Goal: Task Accomplishment & Management: Use online tool/utility

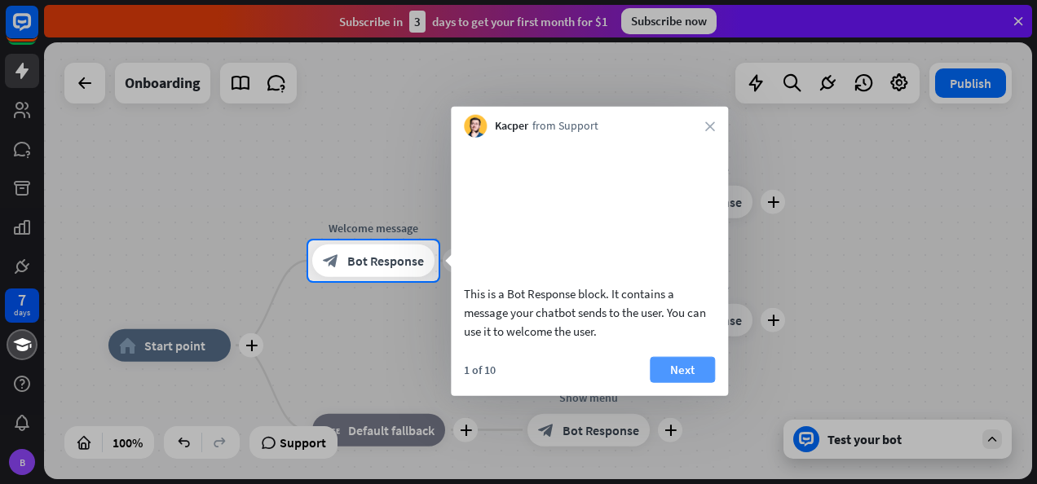
click at [676, 382] on button "Next" at bounding box center [681, 369] width 65 height 26
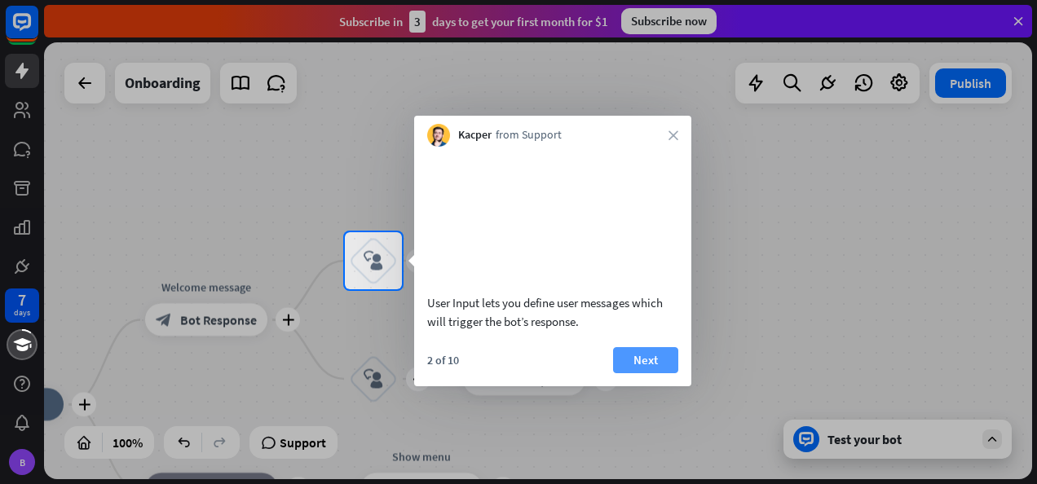
click at [652, 373] on button "Next" at bounding box center [645, 360] width 65 height 26
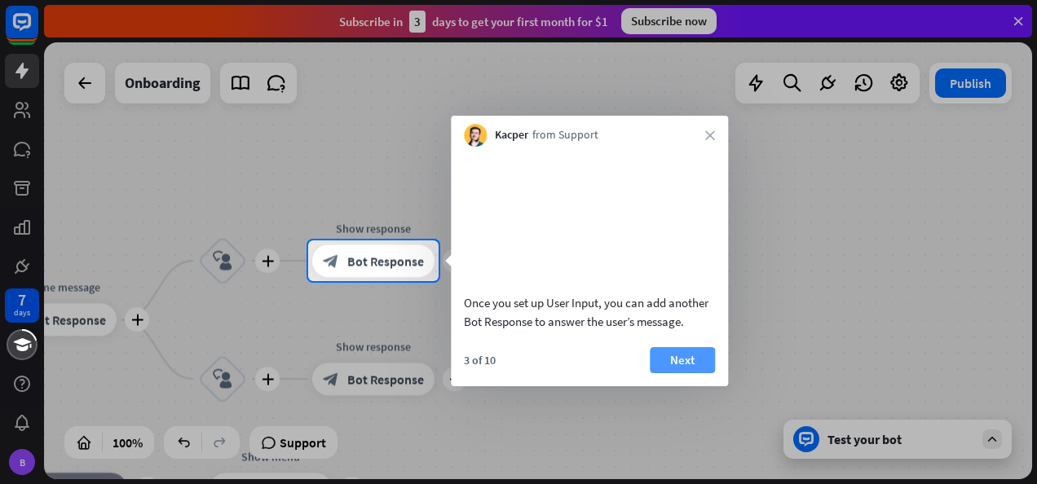
click at [658, 373] on button "Next" at bounding box center [681, 360] width 65 height 26
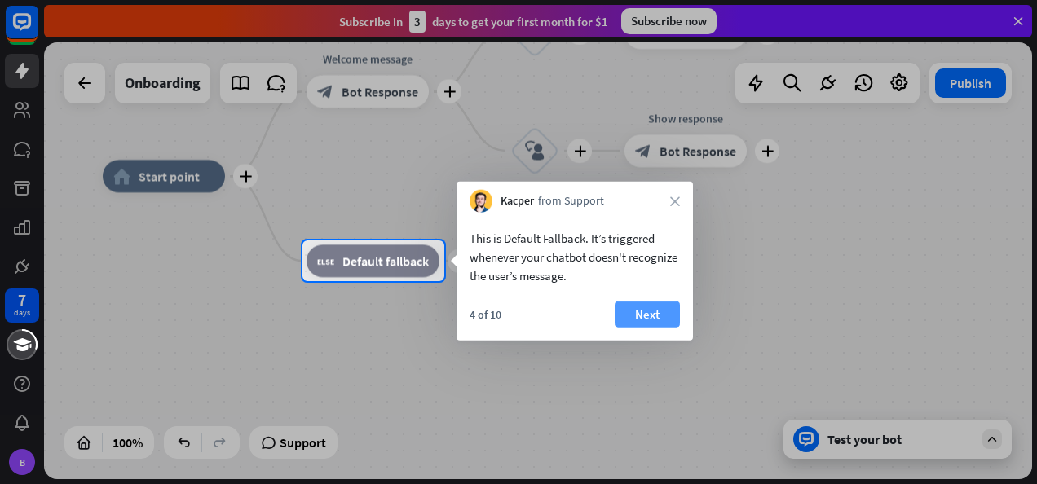
click at [644, 327] on button "Next" at bounding box center [646, 315] width 65 height 26
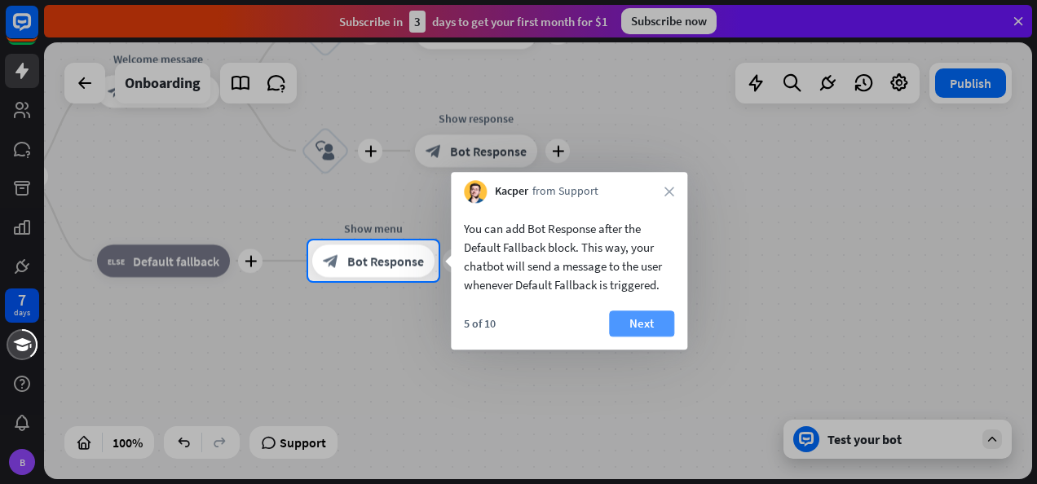
click at [619, 318] on button "Next" at bounding box center [641, 323] width 65 height 26
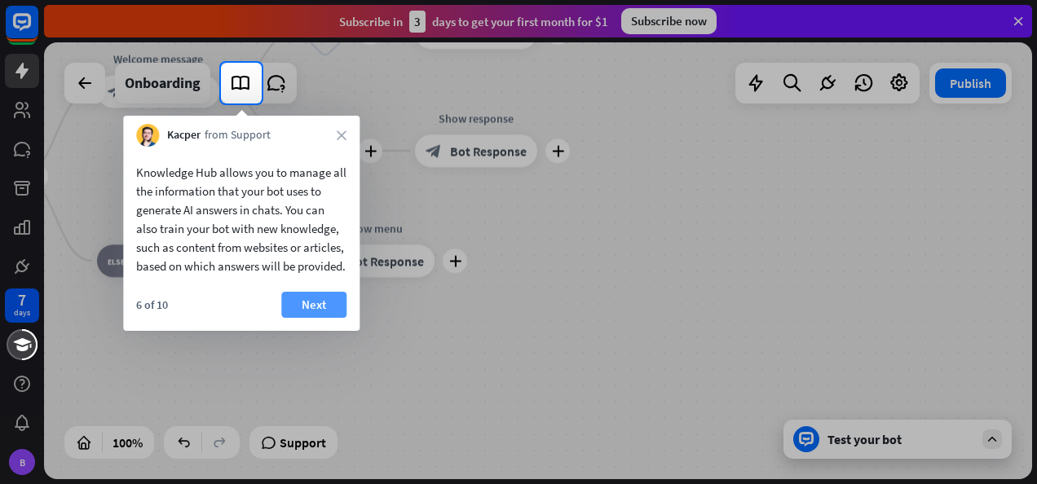
click at [313, 318] on button "Next" at bounding box center [313, 305] width 65 height 26
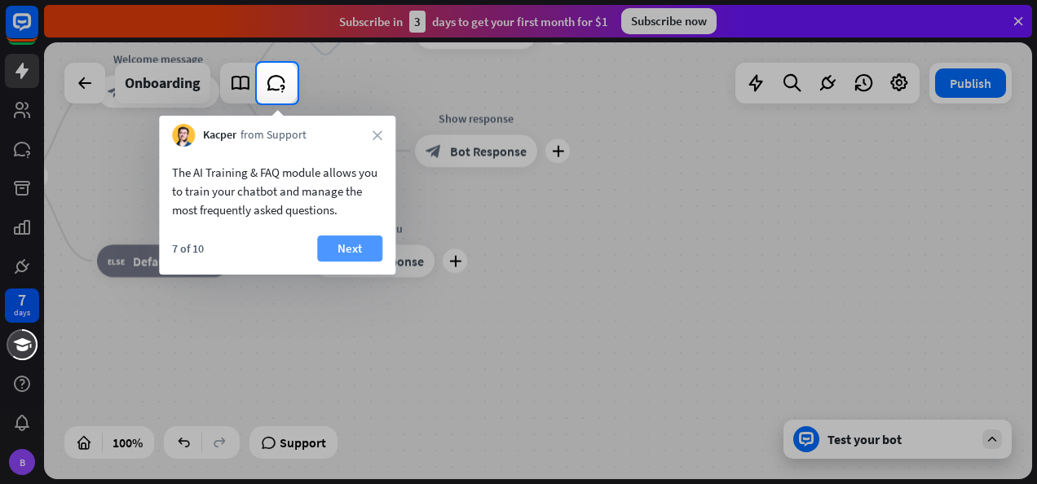
click at [349, 249] on button "Next" at bounding box center [349, 248] width 65 height 26
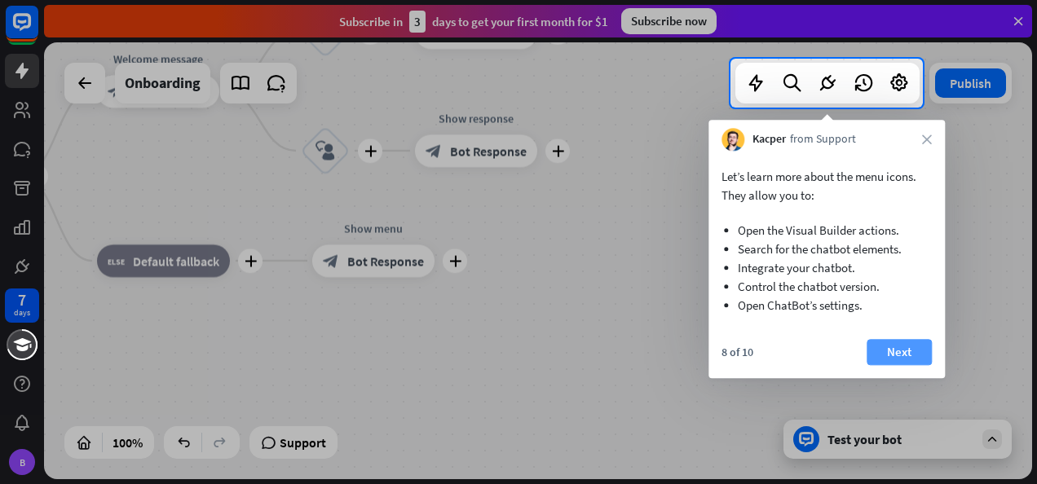
click at [896, 348] on button "Next" at bounding box center [898, 352] width 65 height 26
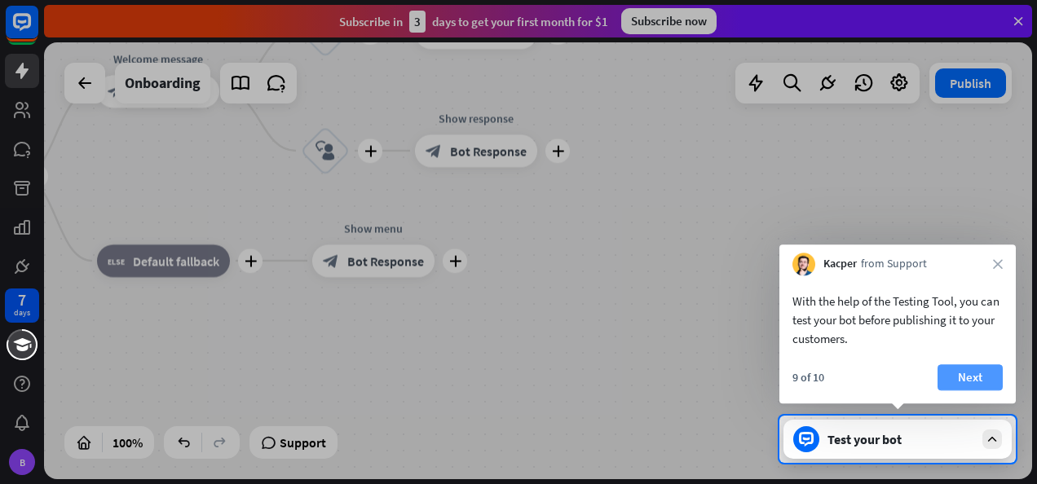
click at [954, 385] on button "Next" at bounding box center [969, 377] width 65 height 26
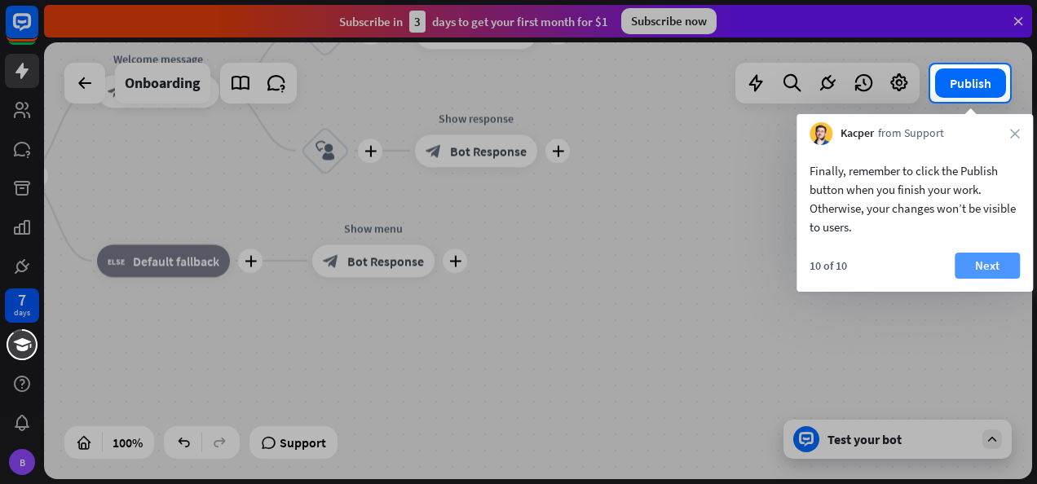
click at [983, 259] on button "Next" at bounding box center [986, 266] width 65 height 26
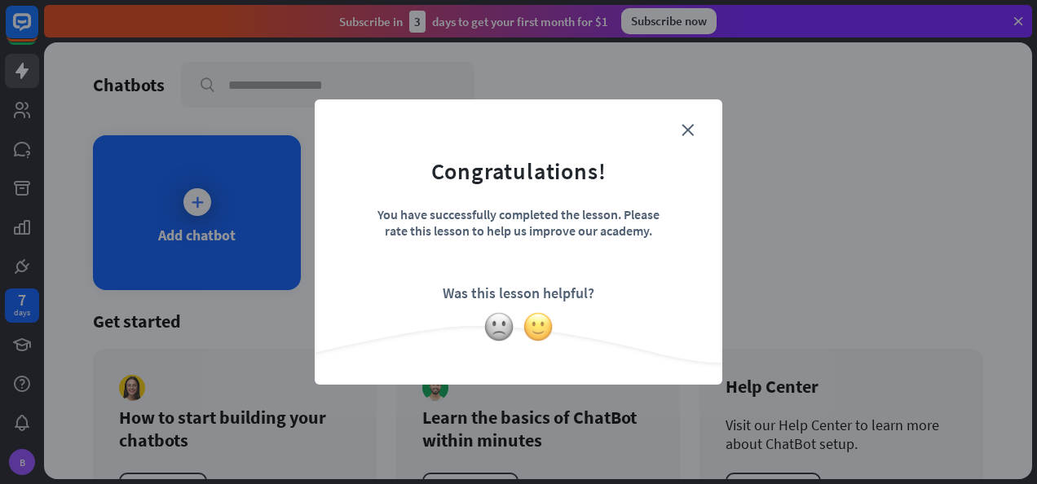
click at [543, 334] on img at bounding box center [537, 326] width 31 height 31
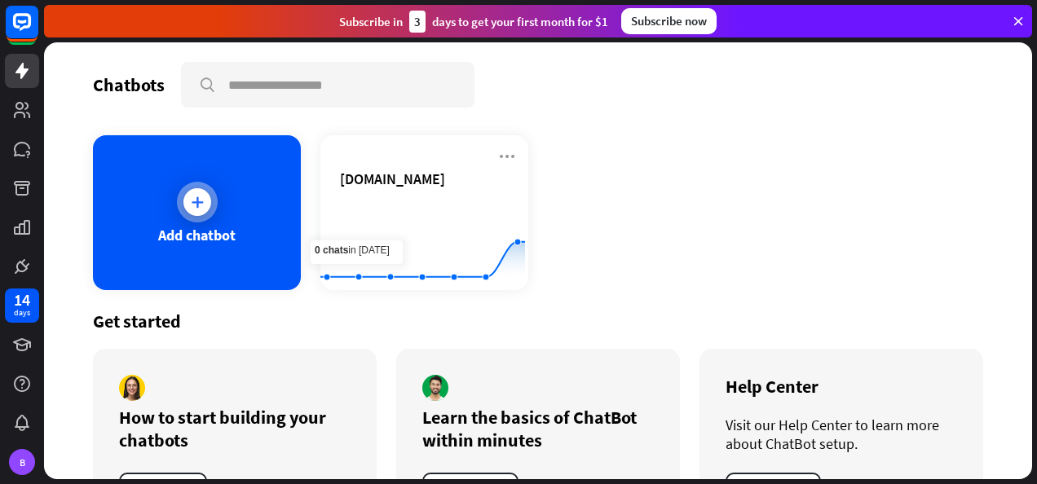
click at [223, 189] on div "Add chatbot" at bounding box center [197, 212] width 208 height 155
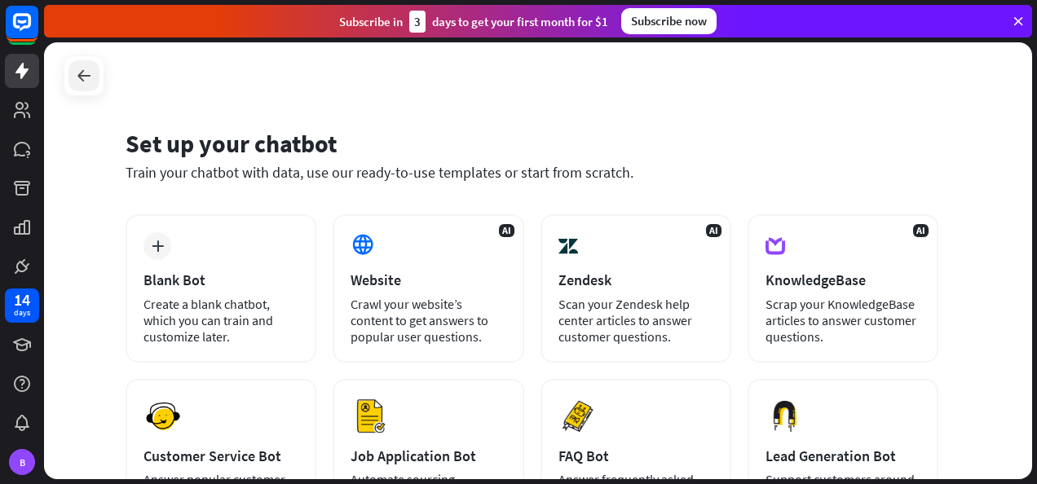
click at [80, 87] on div at bounding box center [83, 75] width 31 height 31
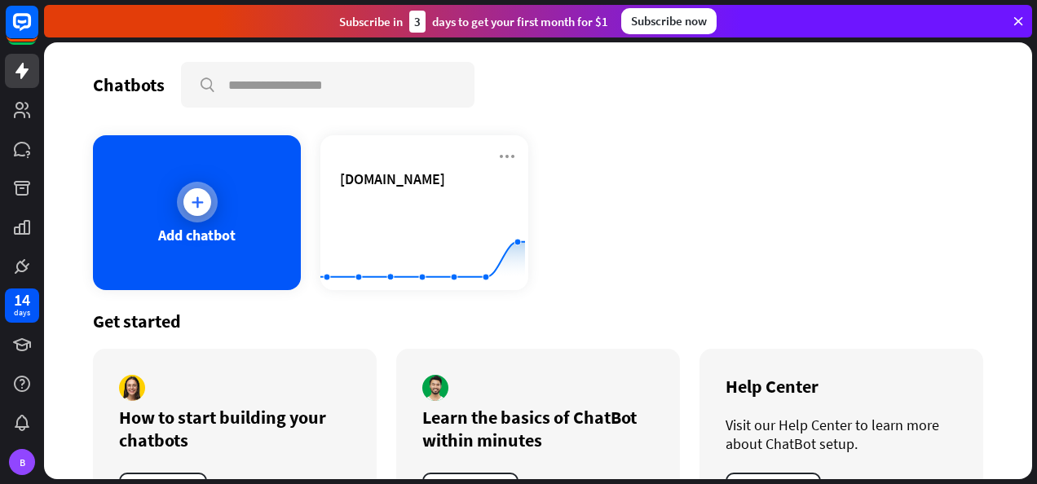
click at [215, 209] on div "Add chatbot" at bounding box center [197, 212] width 208 height 155
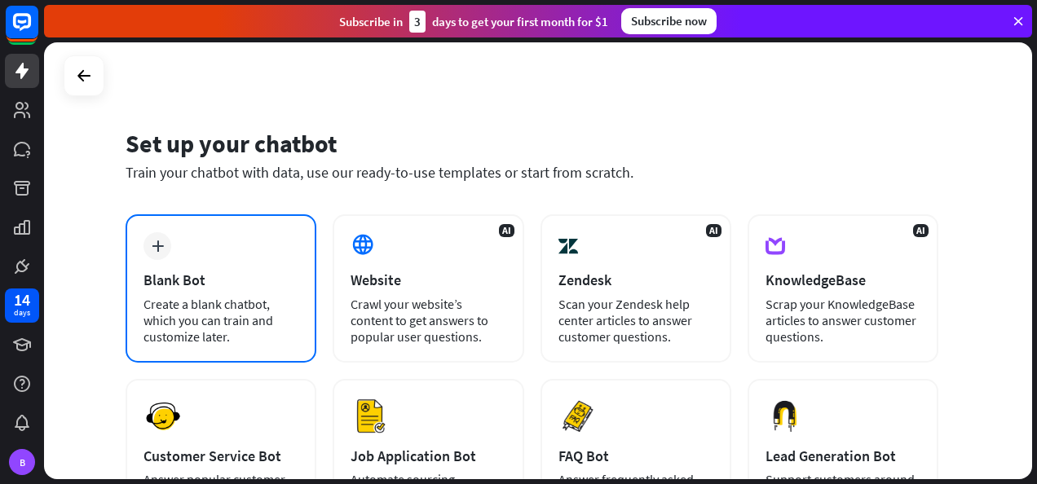
click at [212, 311] on div "Create a blank chatbot, which you can train and customize later." at bounding box center [220, 320] width 155 height 49
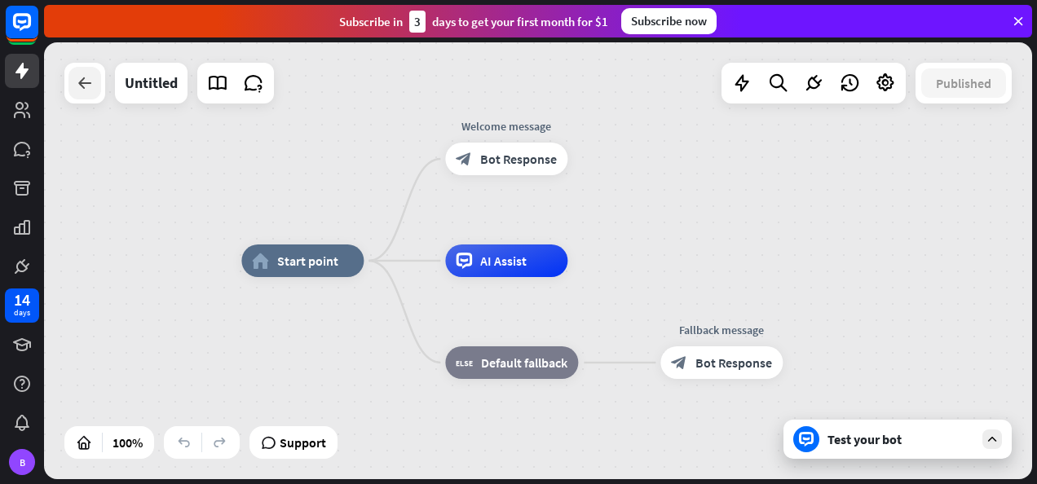
click at [86, 95] on div at bounding box center [84, 83] width 33 height 33
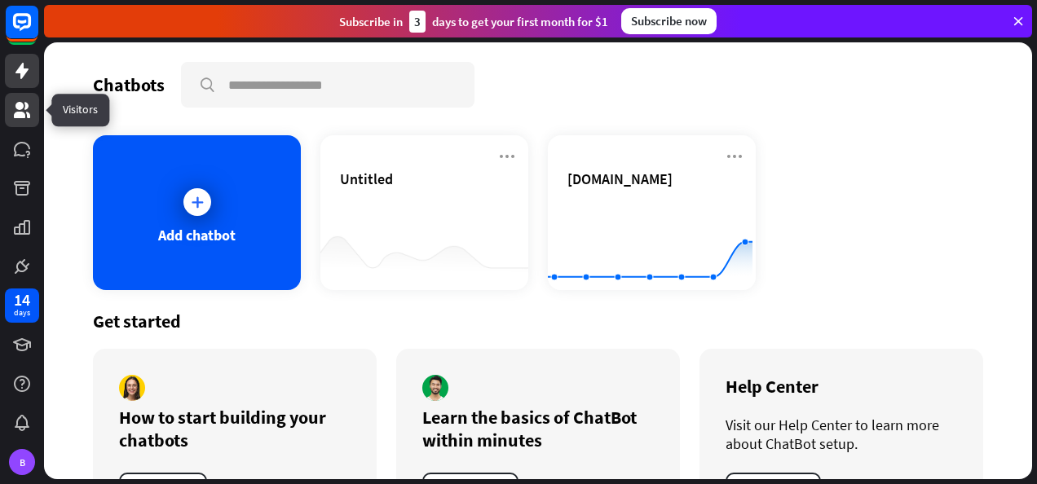
click at [21, 121] on link at bounding box center [22, 110] width 34 height 34
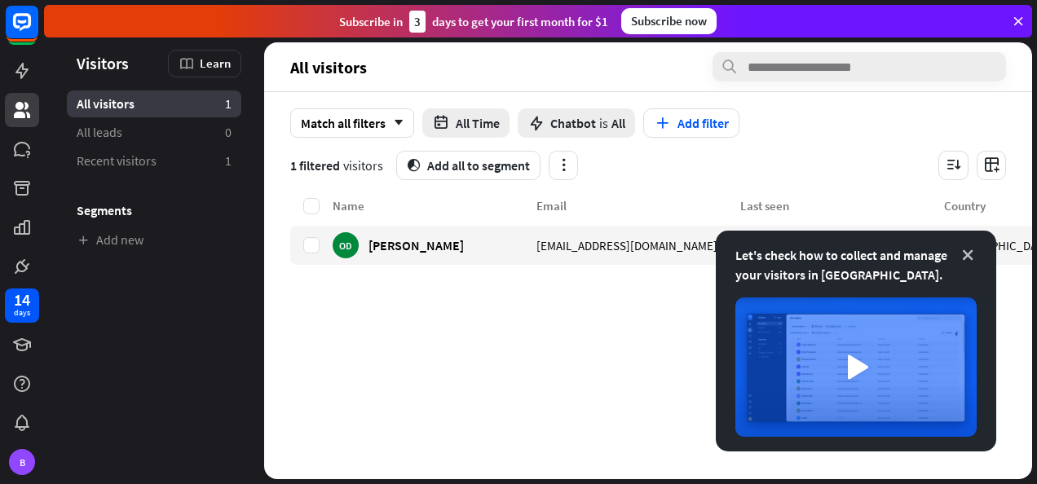
click at [970, 259] on icon at bounding box center [967, 255] width 16 height 16
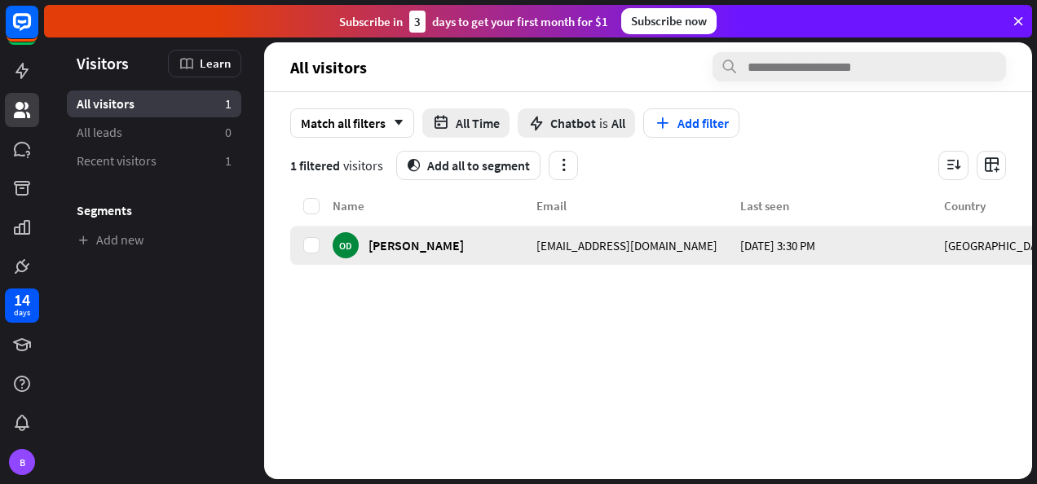
click at [839, 249] on div "[DATE] 3:30 PM" at bounding box center [842, 245] width 204 height 39
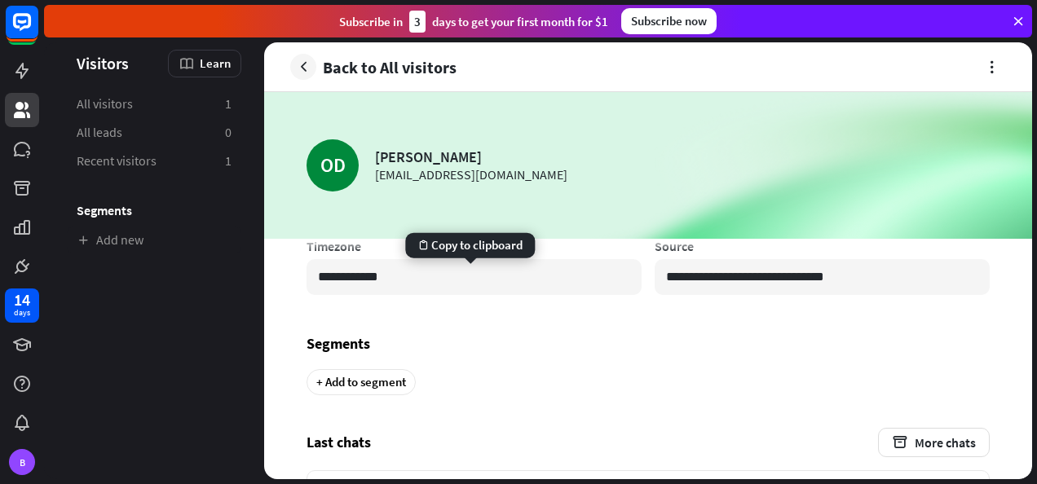
scroll to position [1186, 0]
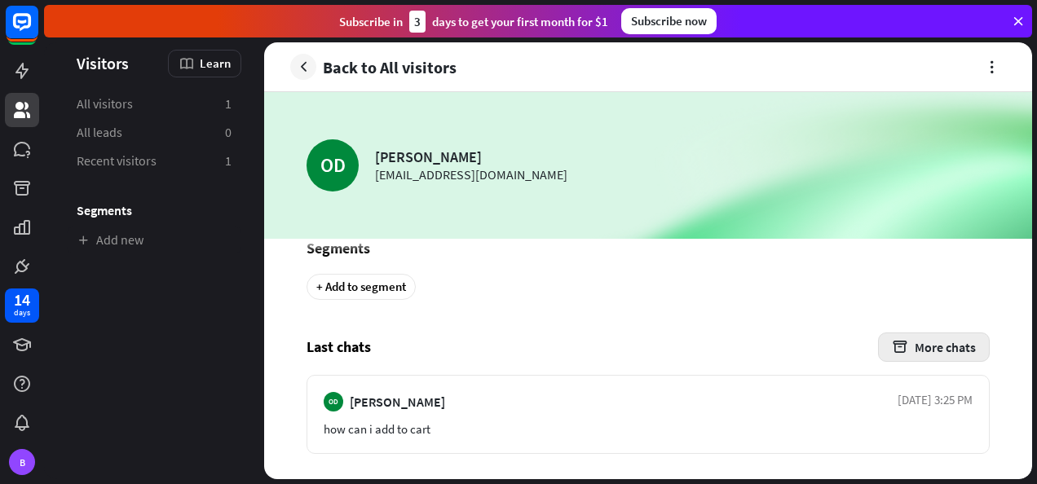
click at [919, 337] on button "More chats" at bounding box center [934, 346] width 112 height 29
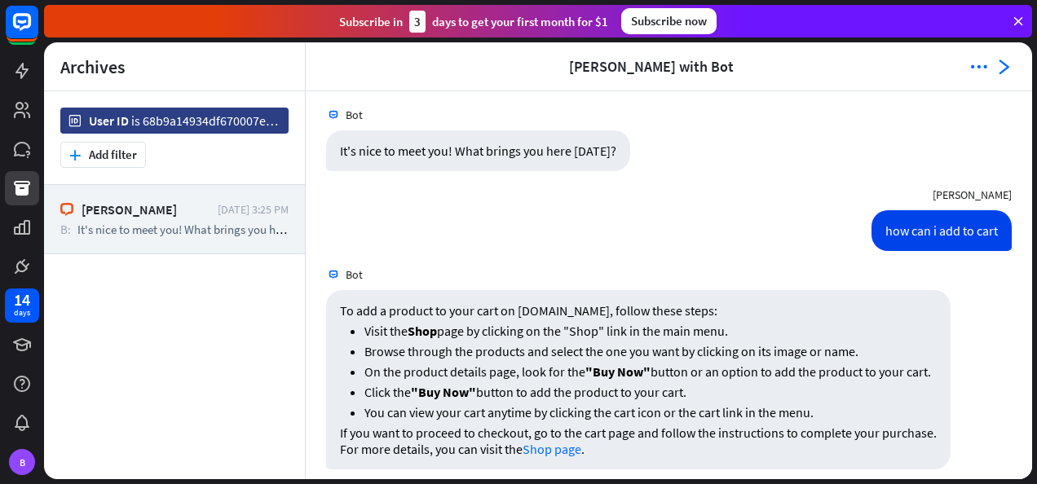
scroll to position [183, 0]
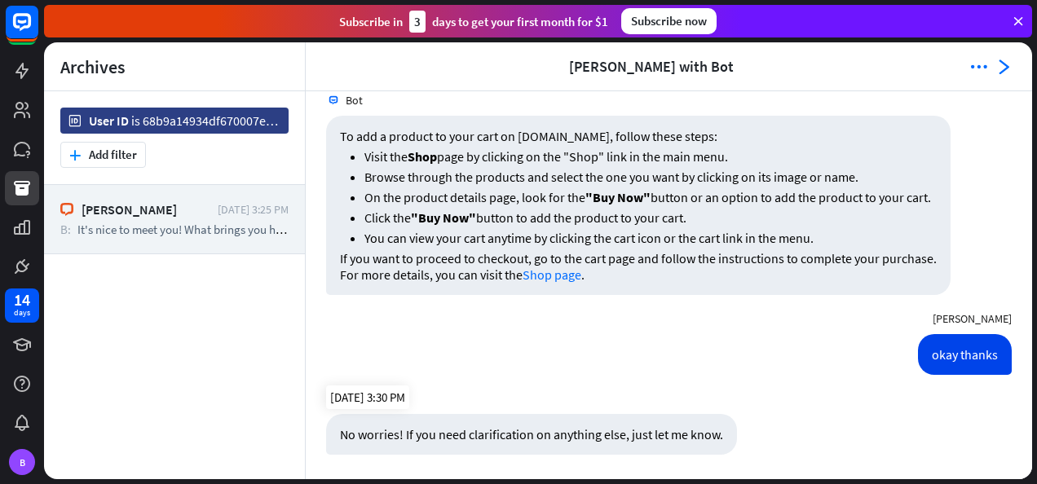
click at [623, 424] on div "No worries! If you need clarification on anything else, just let me know." at bounding box center [531, 434] width 411 height 41
click at [209, 205] on div "[PERSON_NAME]" at bounding box center [145, 209] width 128 height 16
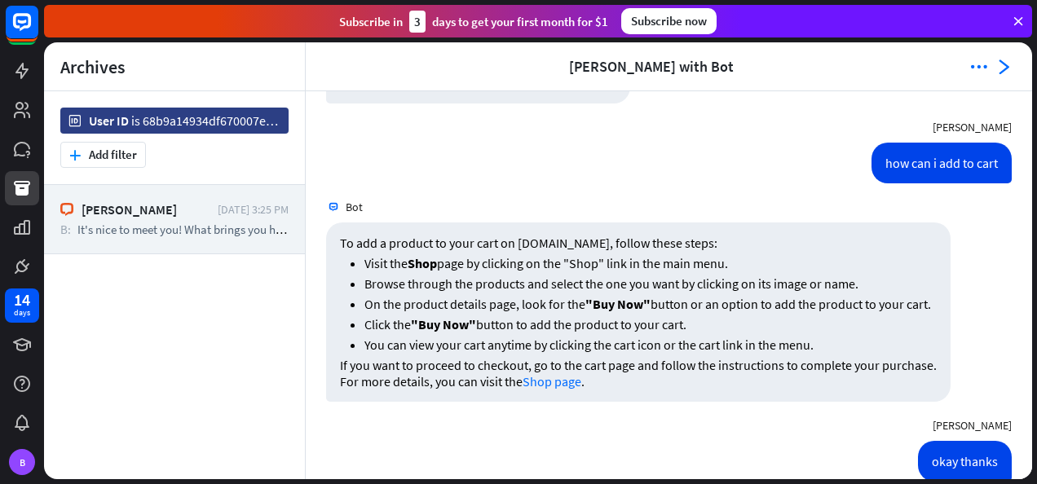
scroll to position [75, 0]
